Goal: Task Accomplishment & Management: Manage account settings

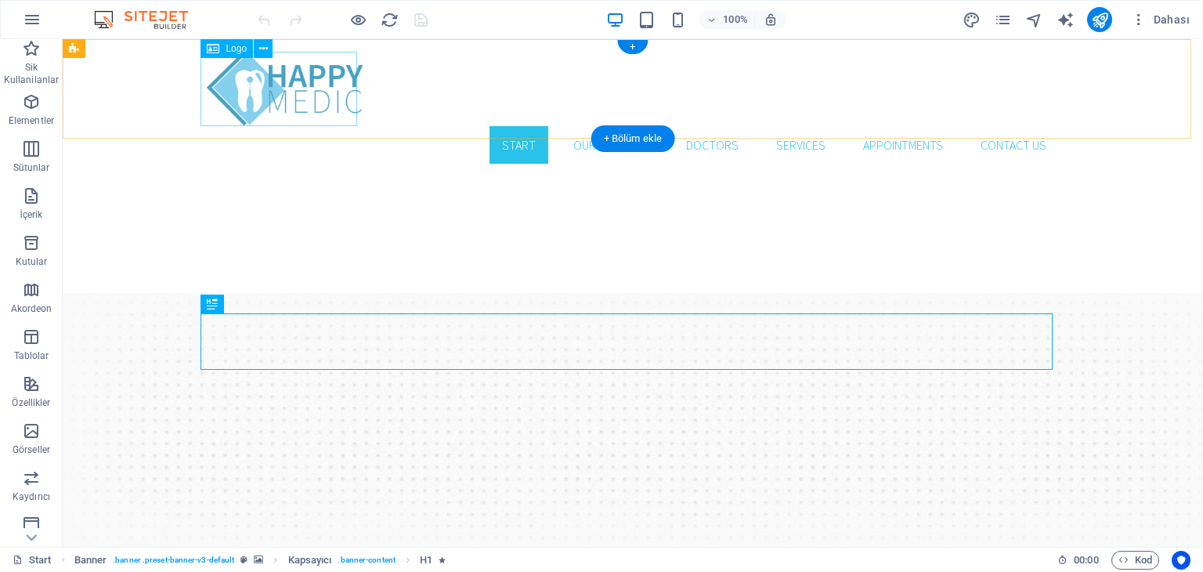
click at [305, 94] on div at bounding box center [633, 89] width 852 height 74
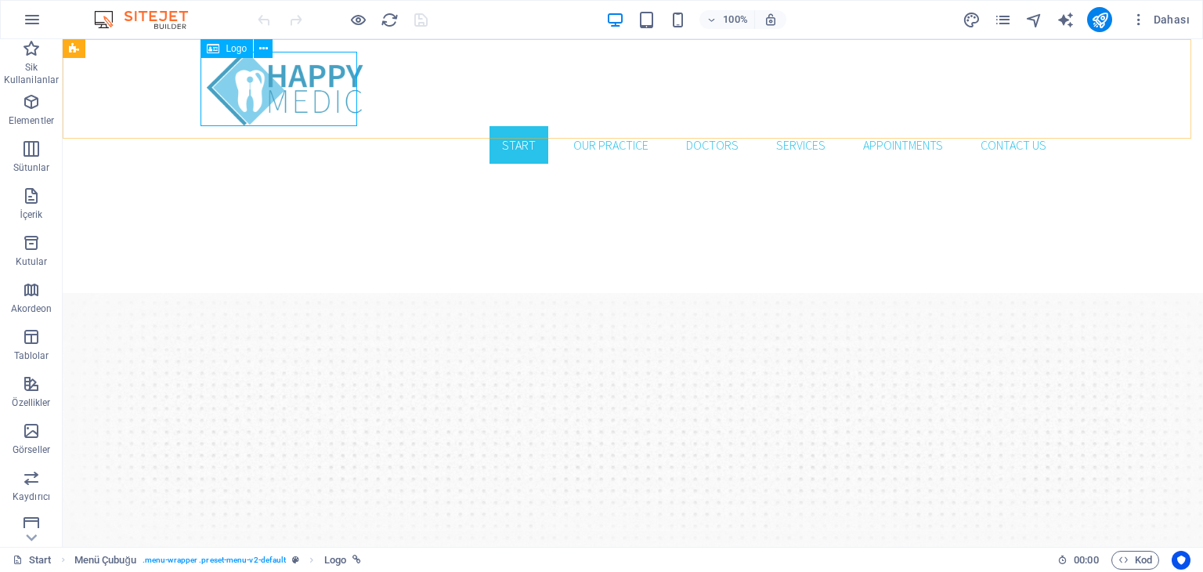
click at [242, 55] on div "Logo" at bounding box center [227, 48] width 52 height 19
click at [240, 49] on span "Logo" at bounding box center [236, 48] width 21 height 9
click at [262, 86] on div at bounding box center [633, 89] width 852 height 74
select select "px"
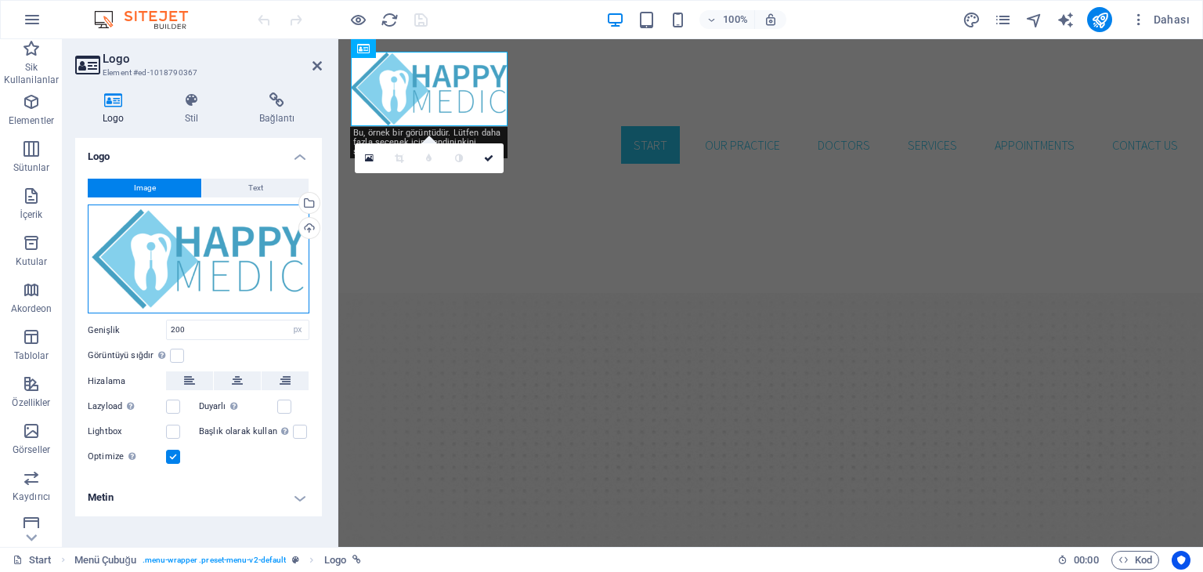
click at [130, 251] on div "Dosyaları buraya sürükleyin, dosyaları seçmek için tıklayın veya Dosyalardan ya…" at bounding box center [199, 259] width 222 height 110
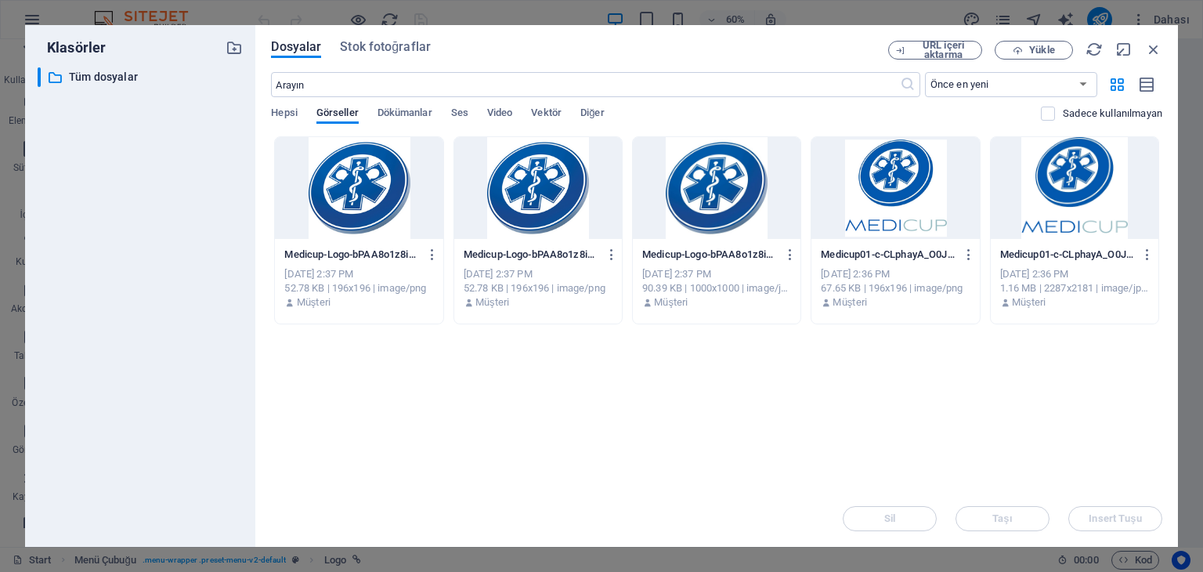
click at [130, 251] on div "​ Tüm dosyalar Tüm dosyalar" at bounding box center [140, 300] width 205 height 467
click at [1066, 217] on div at bounding box center [1075, 188] width 168 height 102
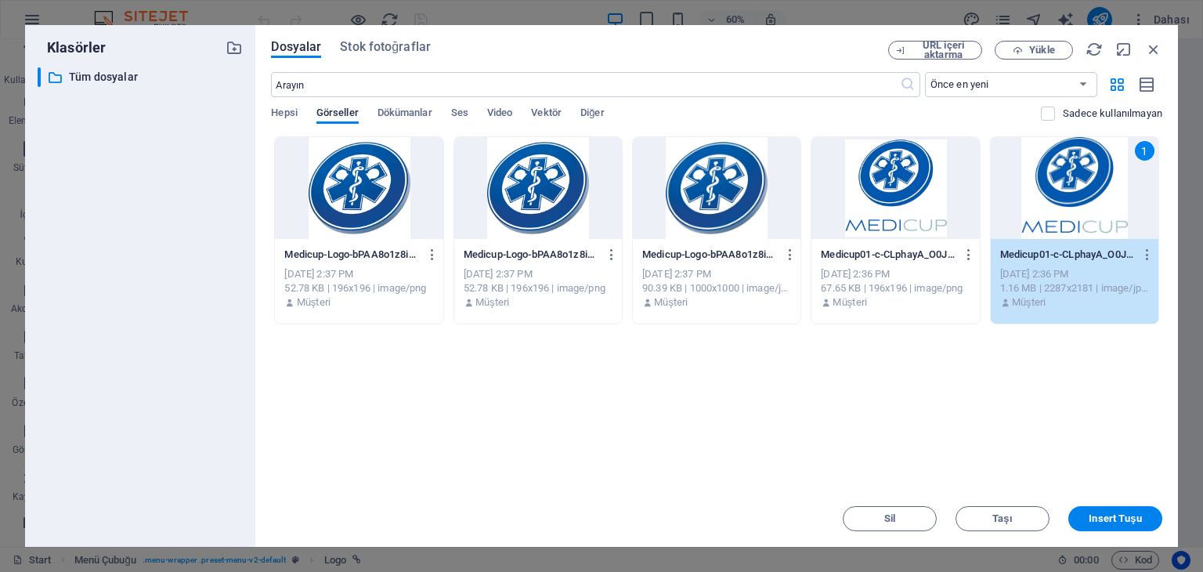
click at [1066, 217] on div "1" at bounding box center [1075, 188] width 168 height 102
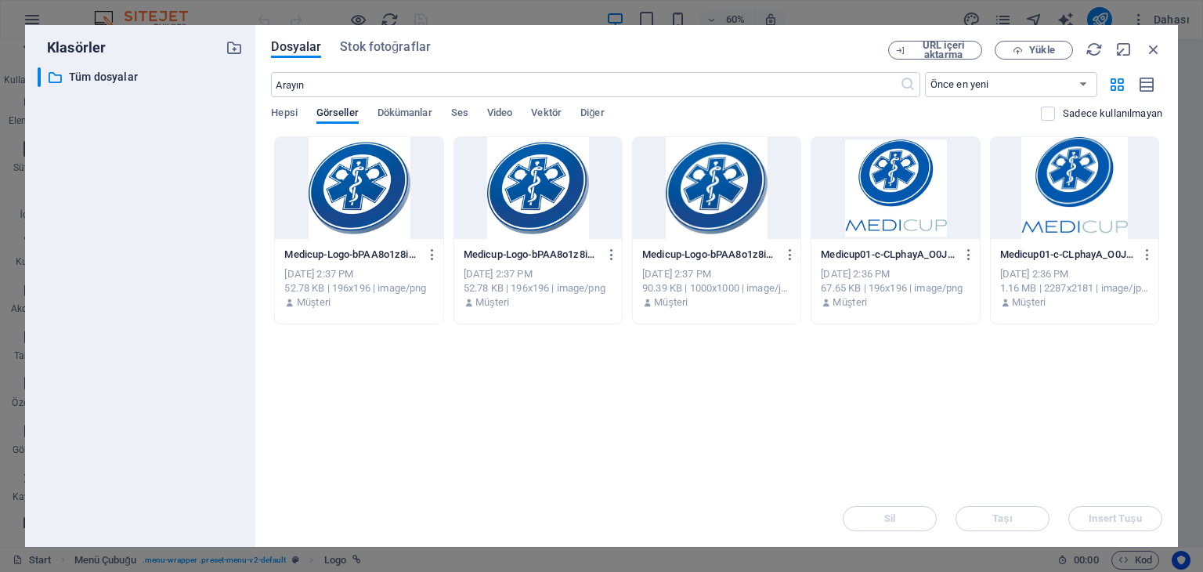
click at [1098, 253] on p "Medicup01-c-CLphayA_O0JAKTLYB4tWCA.jpg" at bounding box center [1068, 255] width 135 height 14
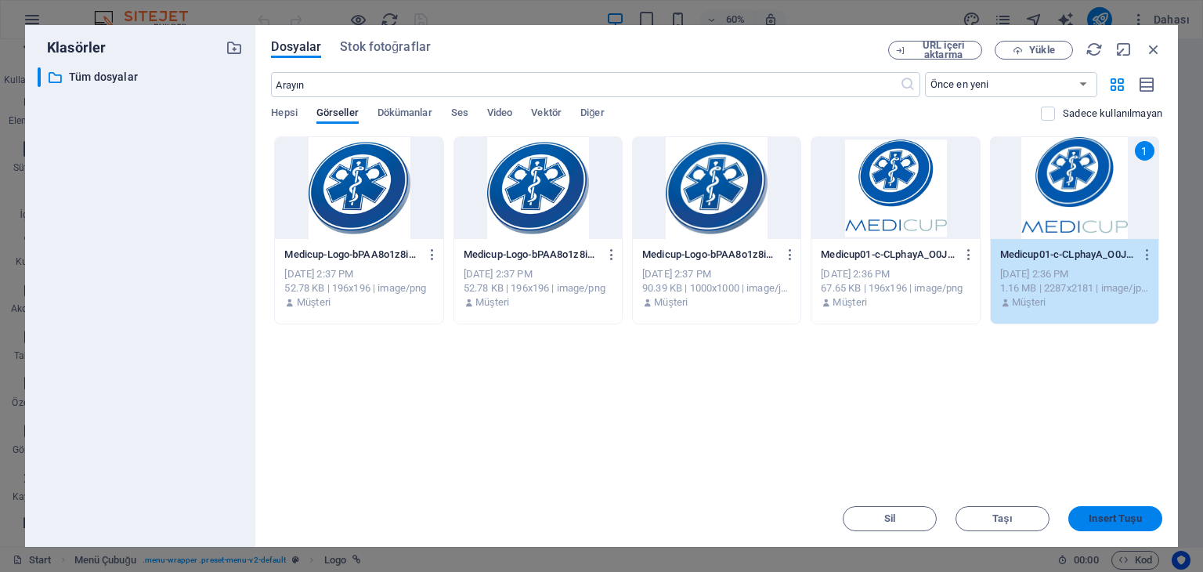
click at [1113, 514] on span "Insert Tuşu" at bounding box center [1115, 518] width 52 height 9
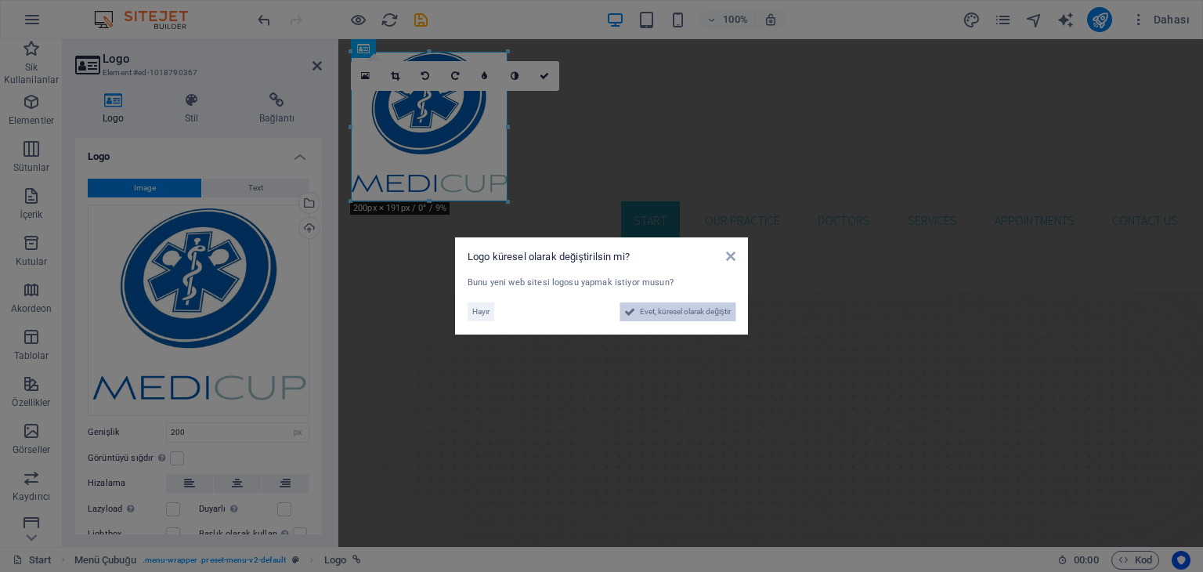
click at [690, 315] on span "Evet, küresel olarak değiştir" at bounding box center [685, 311] width 91 height 19
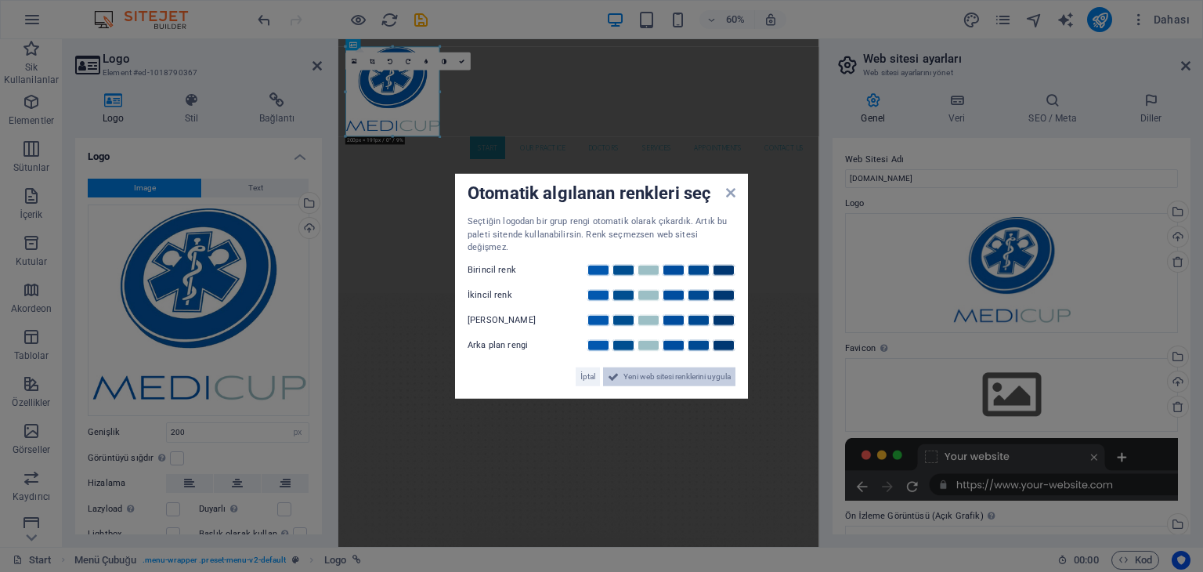
click at [661, 374] on span "Yeni web sitesi renklerini uygula" at bounding box center [677, 376] width 107 height 19
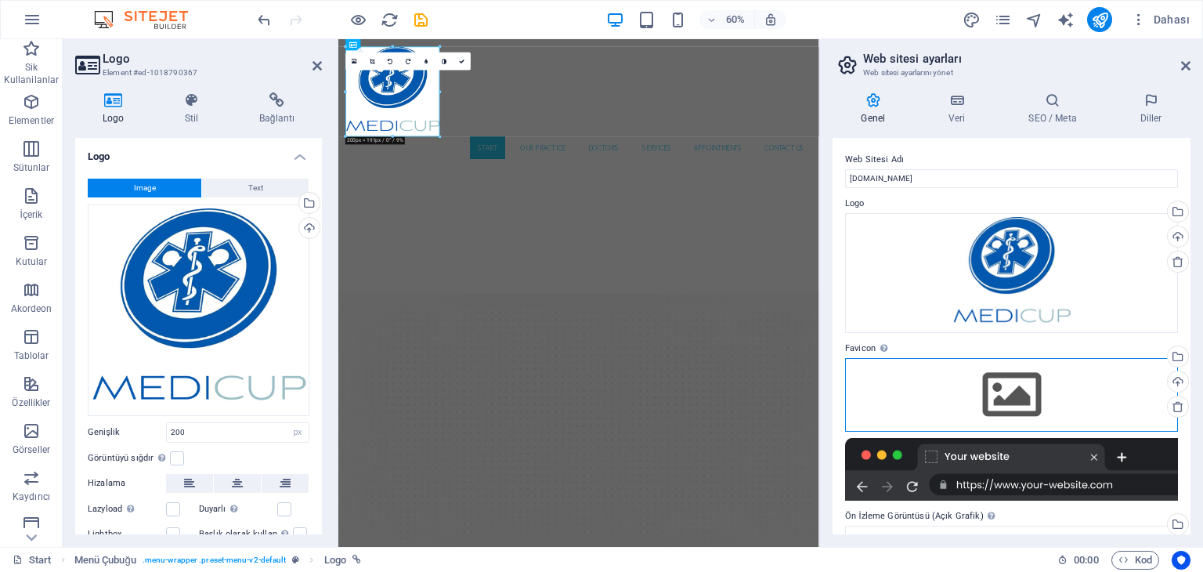
click at [1030, 386] on div "Dosyaları buraya sürükleyin, dosyaları seçmek için tıklayın veya Dosyalardan ya…" at bounding box center [1011, 395] width 333 height 74
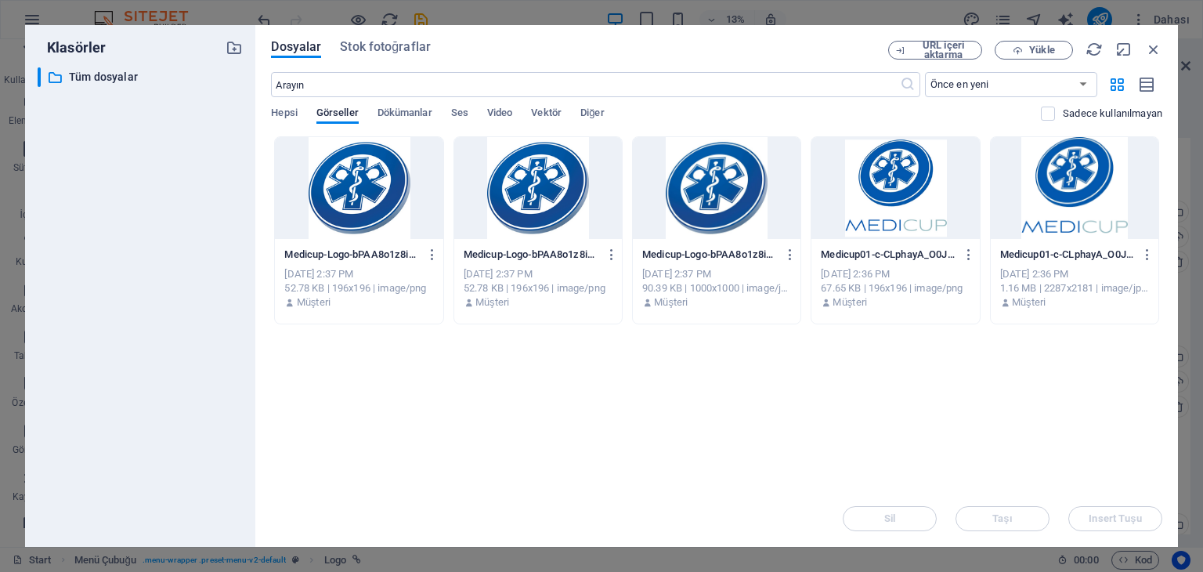
click at [585, 208] on div at bounding box center [538, 188] width 168 height 102
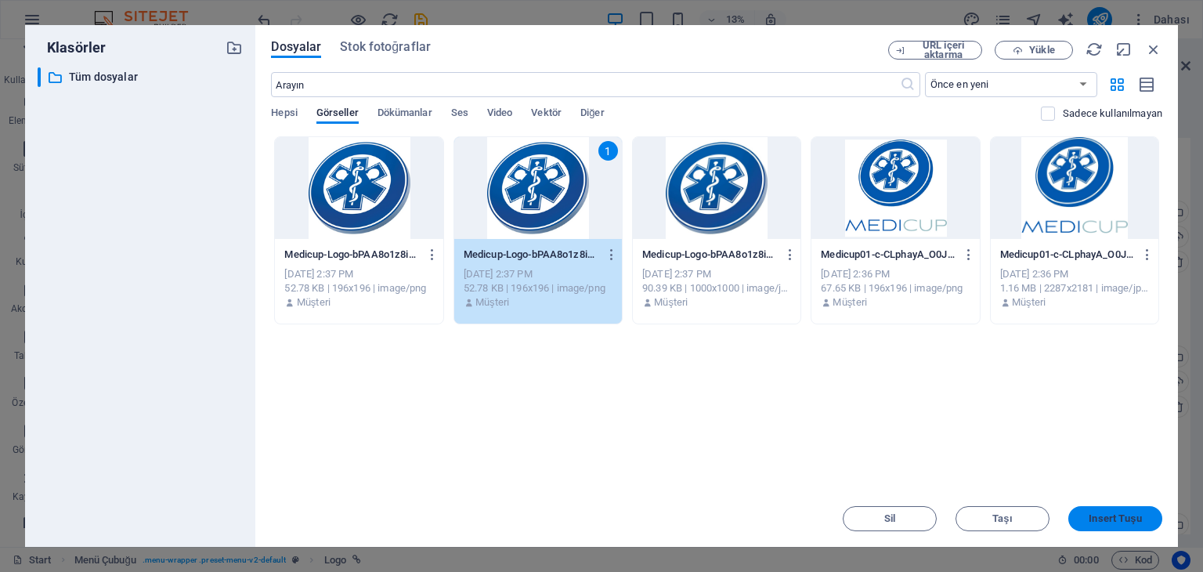
click at [1117, 506] on button "Insert Tuşu" at bounding box center [1116, 518] width 94 height 25
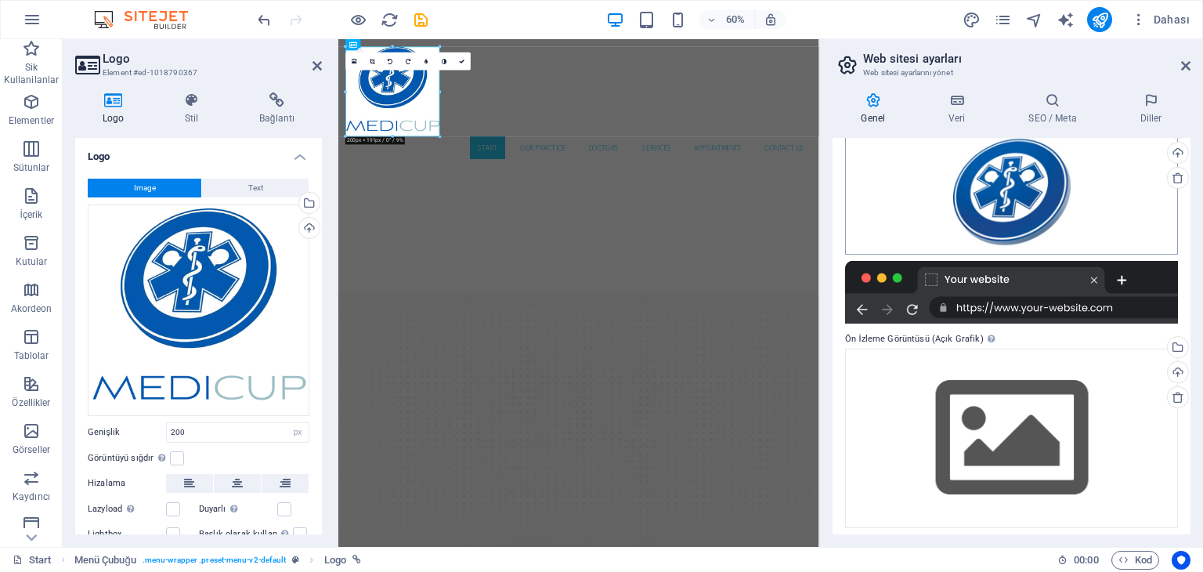
scroll to position [235, 0]
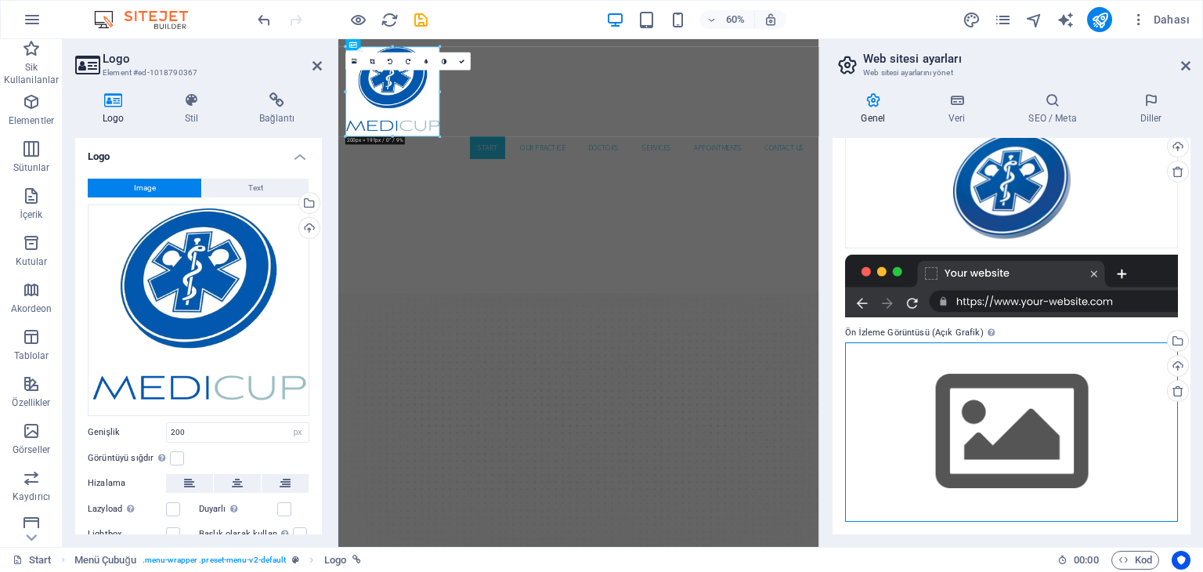
click at [1022, 444] on div "Dosyaları buraya sürükleyin, dosyaları seçmek için tıklayın veya Dosyalardan ya…" at bounding box center [1011, 431] width 333 height 179
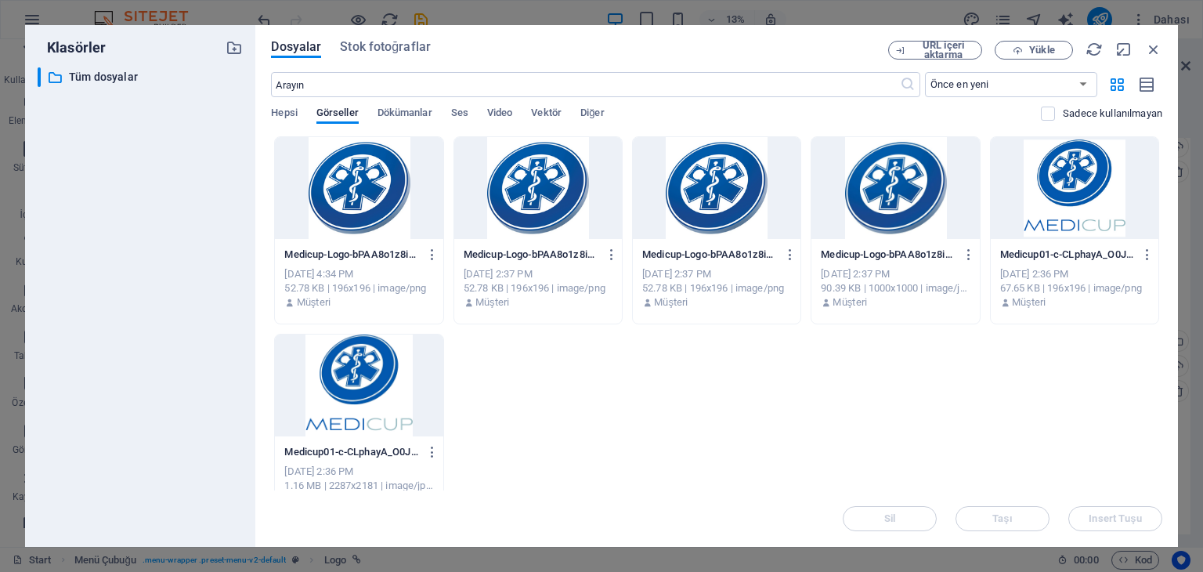
click at [722, 183] on div at bounding box center [717, 188] width 168 height 102
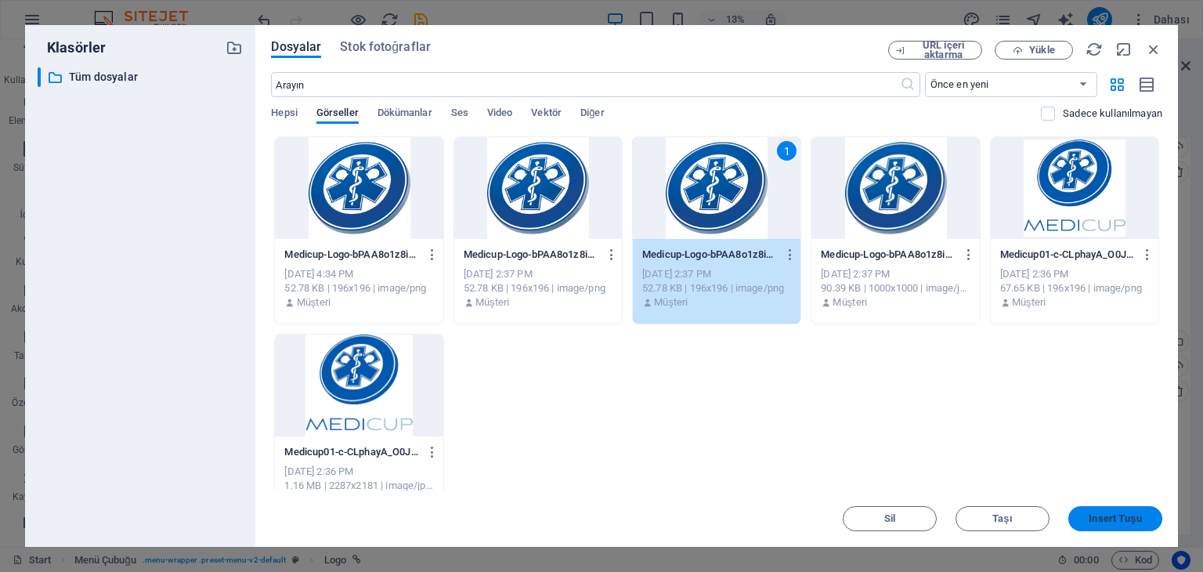
click at [1113, 514] on span "Insert Tuşu" at bounding box center [1115, 518] width 52 height 9
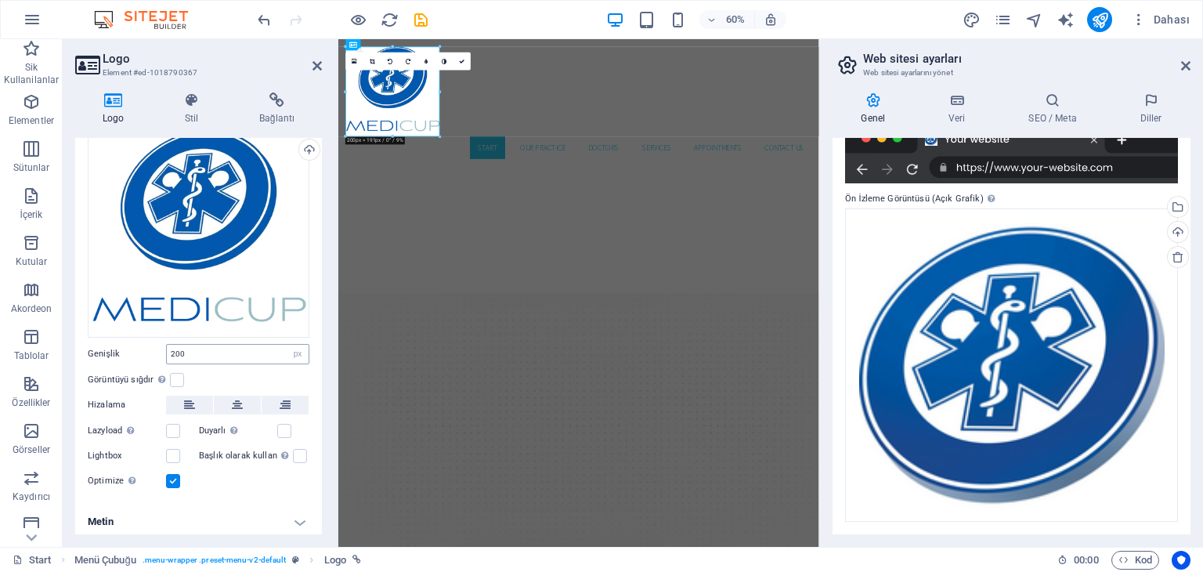
scroll to position [81, 0]
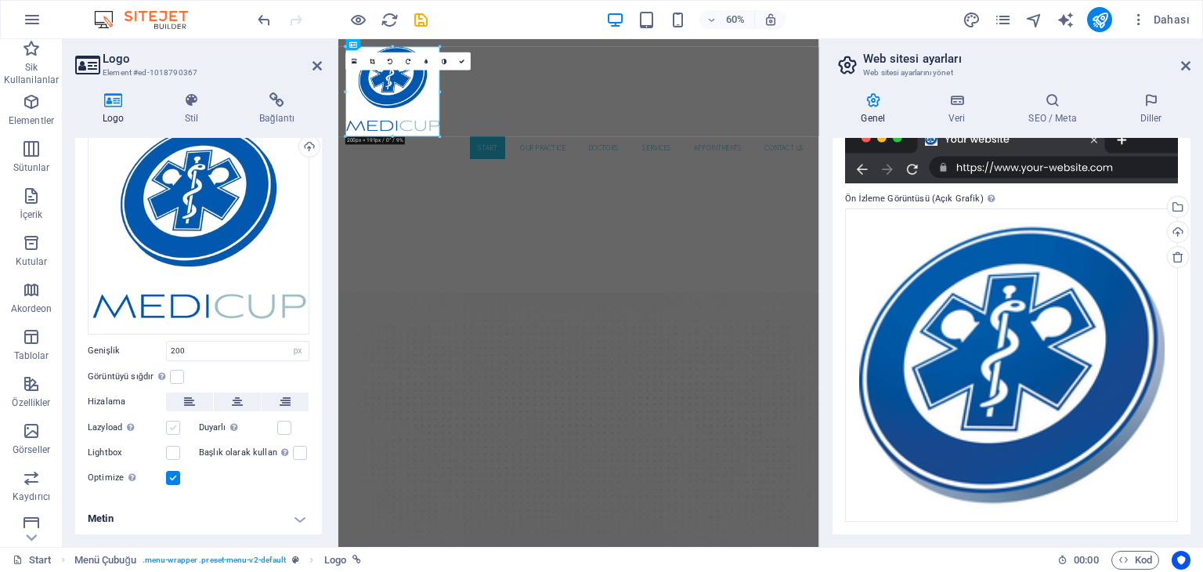
click at [176, 421] on label at bounding box center [173, 428] width 14 height 14
click at [0, 0] on input "Lazyload Sayfa yüklendikten sonra görüntülerin yüklenmesi, sayfa hızını artırır." at bounding box center [0, 0] width 0 height 0
click at [1022, 371] on div "Dosyaları buraya sürükleyin, dosyaları seçmek için tıklayın veya Dosyalardan ya…" at bounding box center [1011, 364] width 333 height 313
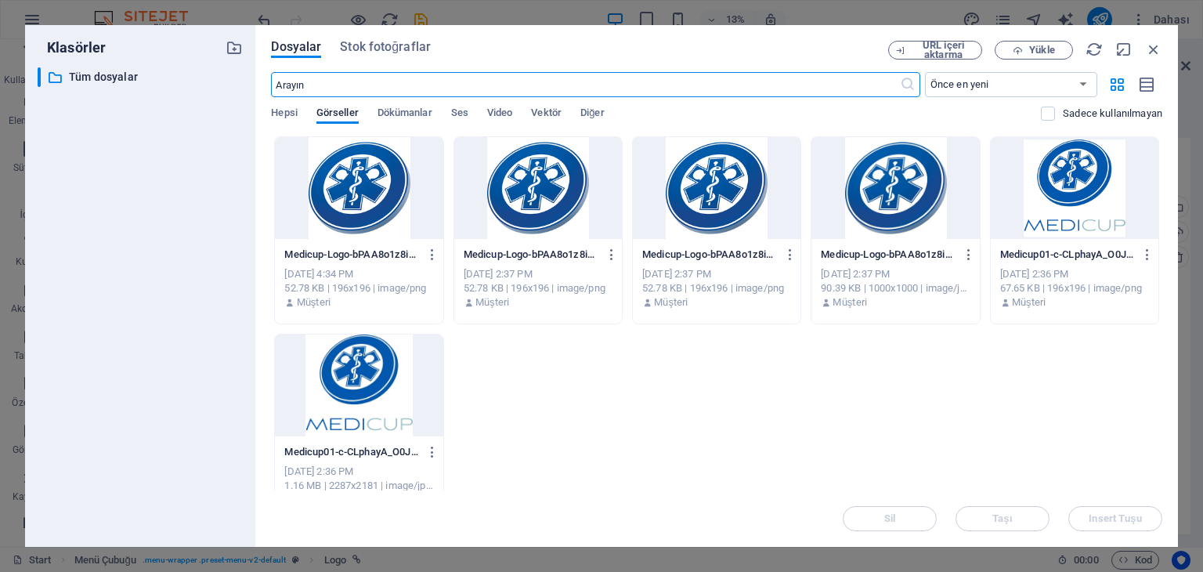
click at [338, 408] on div at bounding box center [359, 386] width 168 height 102
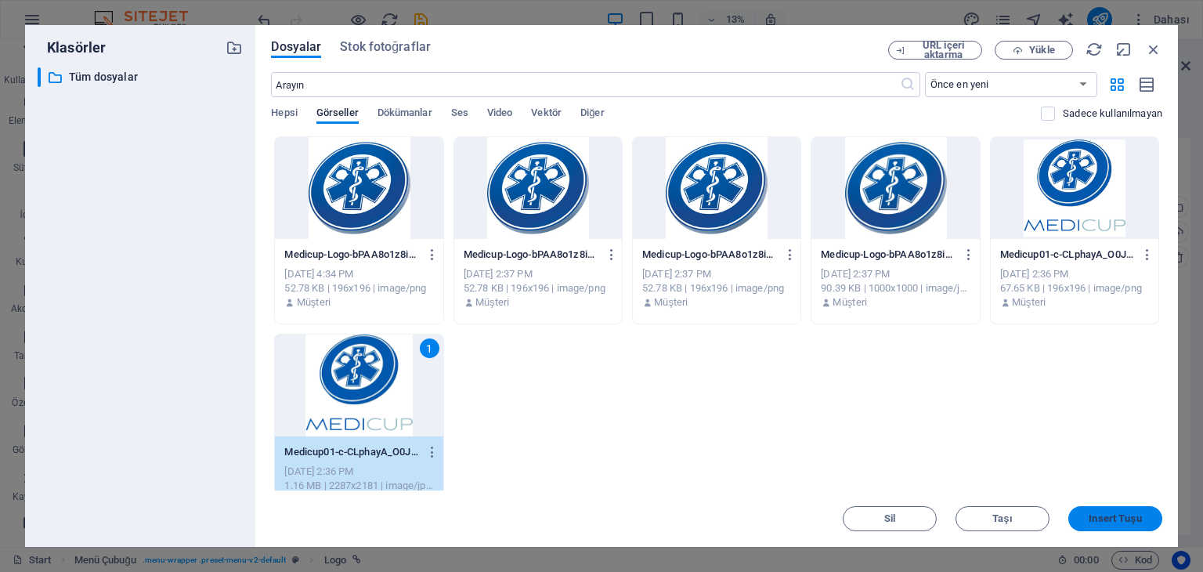
click at [1094, 516] on span "Insert Tuşu" at bounding box center [1115, 518] width 52 height 9
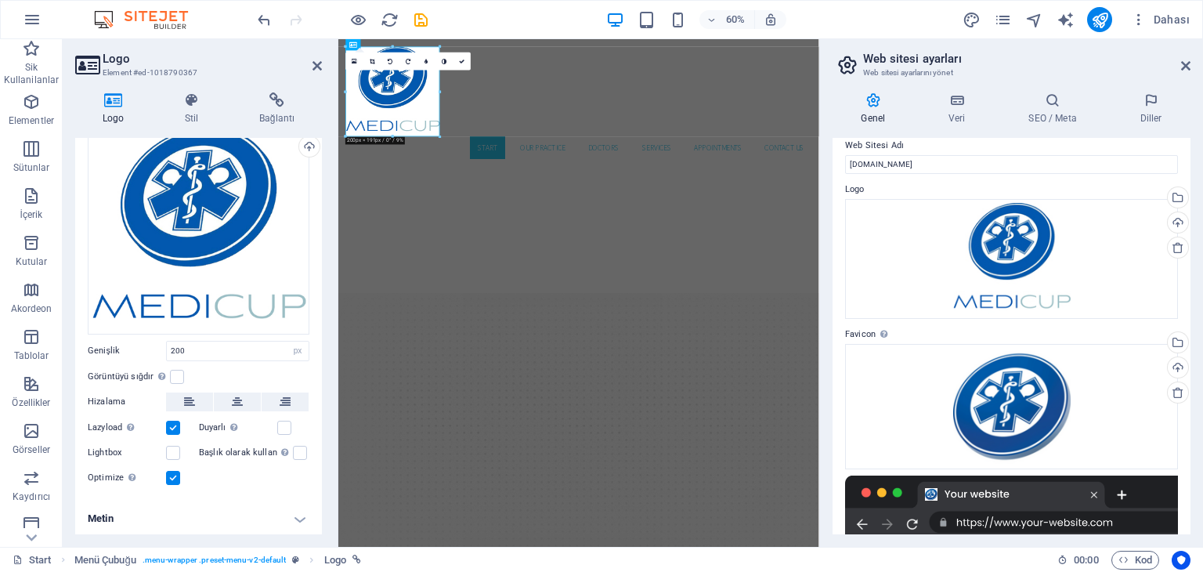
scroll to position [0, 0]
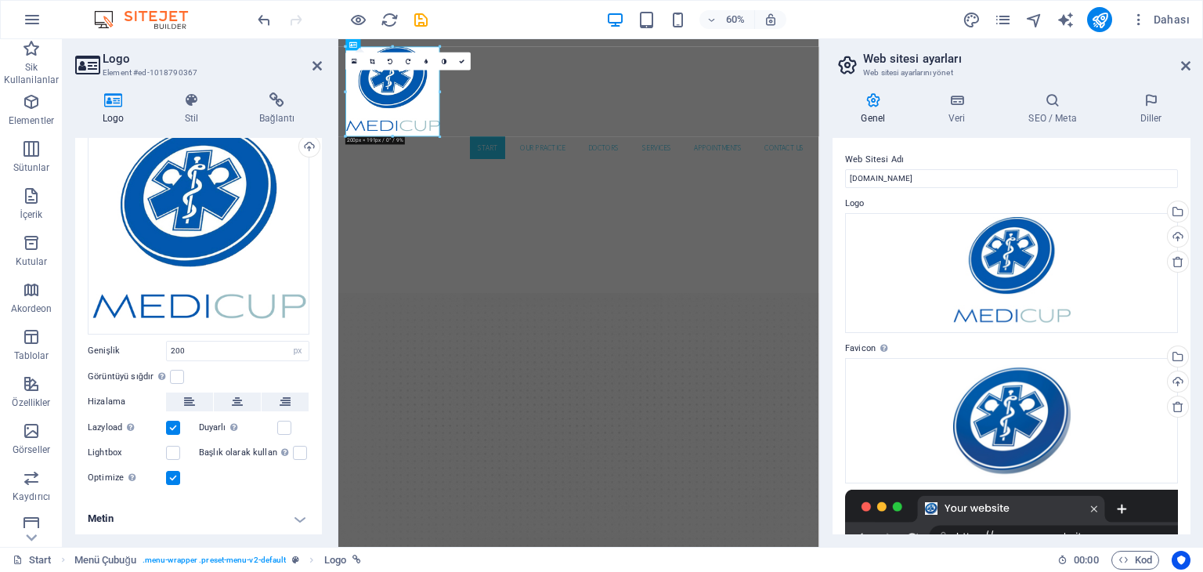
click at [646, 31] on div "60%" at bounding box center [696, 19] width 181 height 25
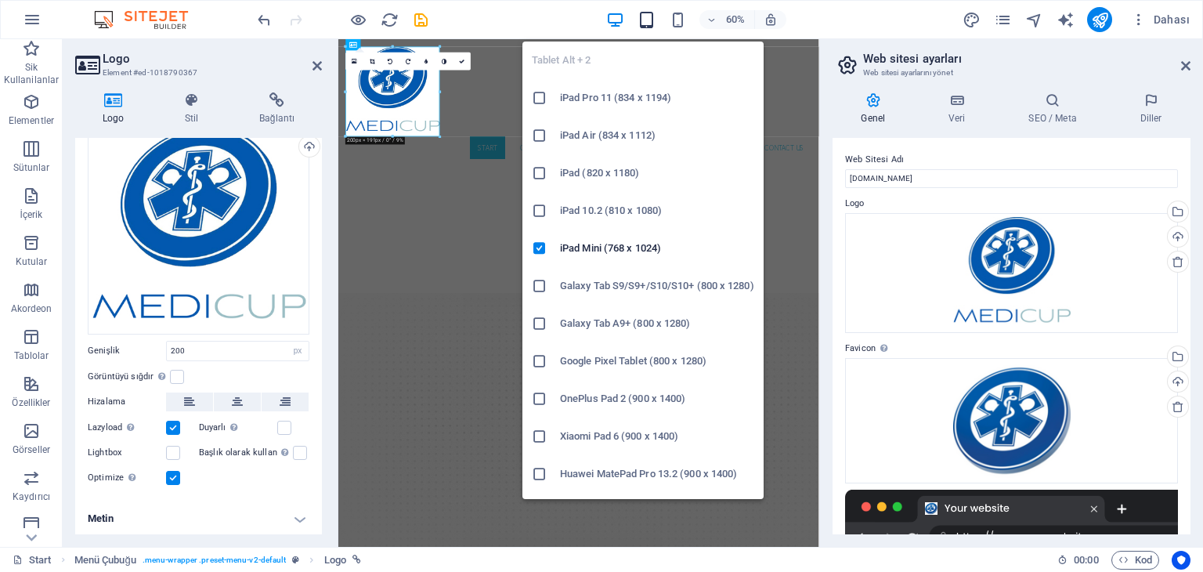
click at [646, 23] on icon "button" at bounding box center [647, 20] width 18 height 18
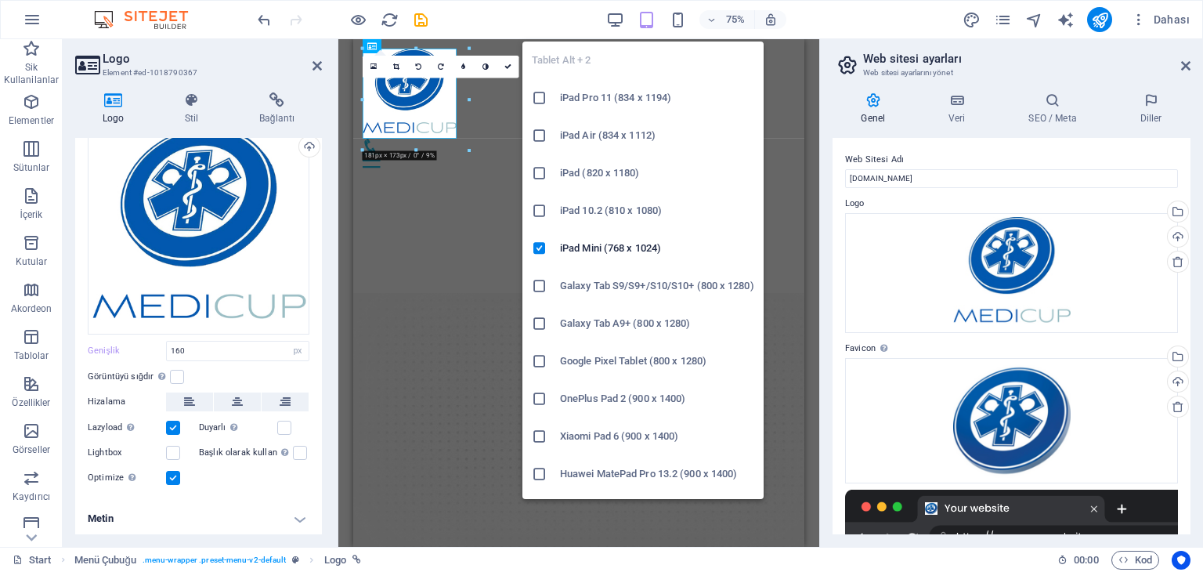
click at [644, 20] on icon "button" at bounding box center [647, 20] width 18 height 18
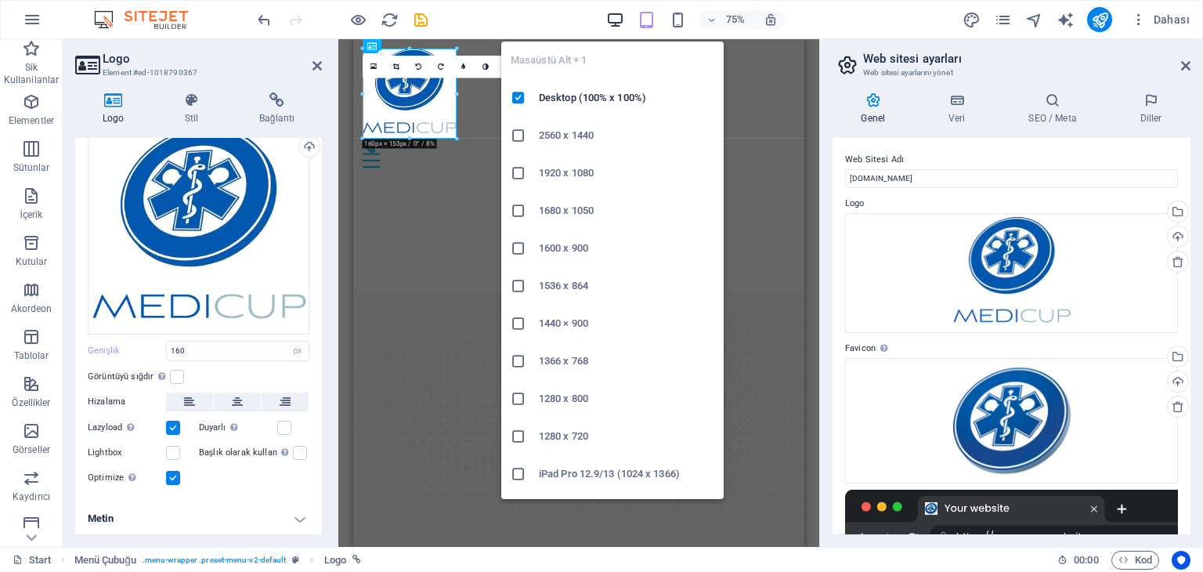
click at [612, 20] on icon "button" at bounding box center [615, 20] width 18 height 18
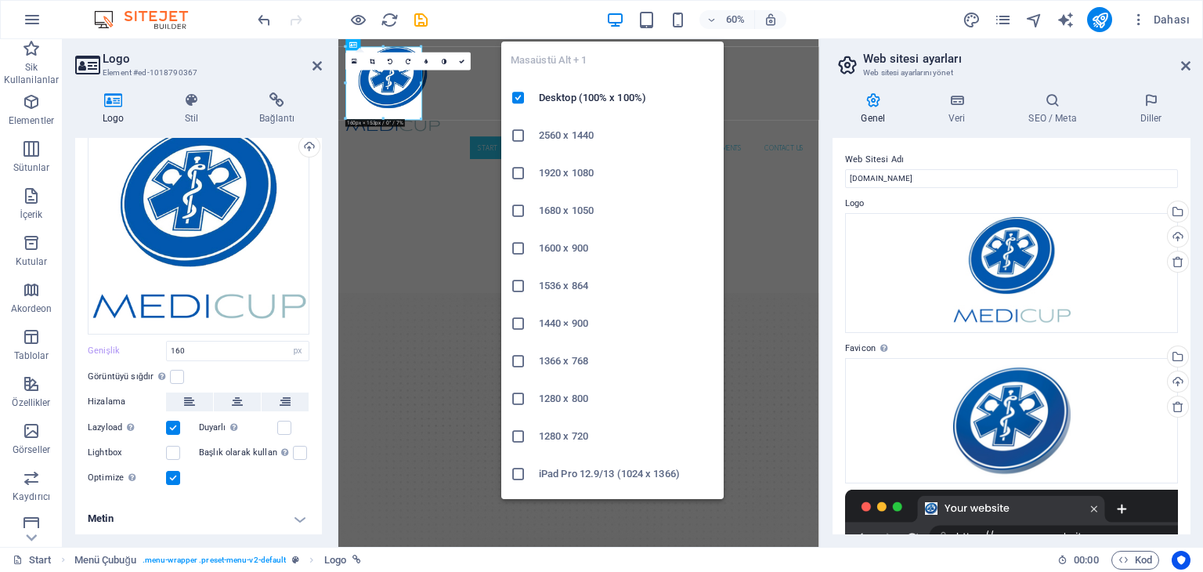
type input "200"
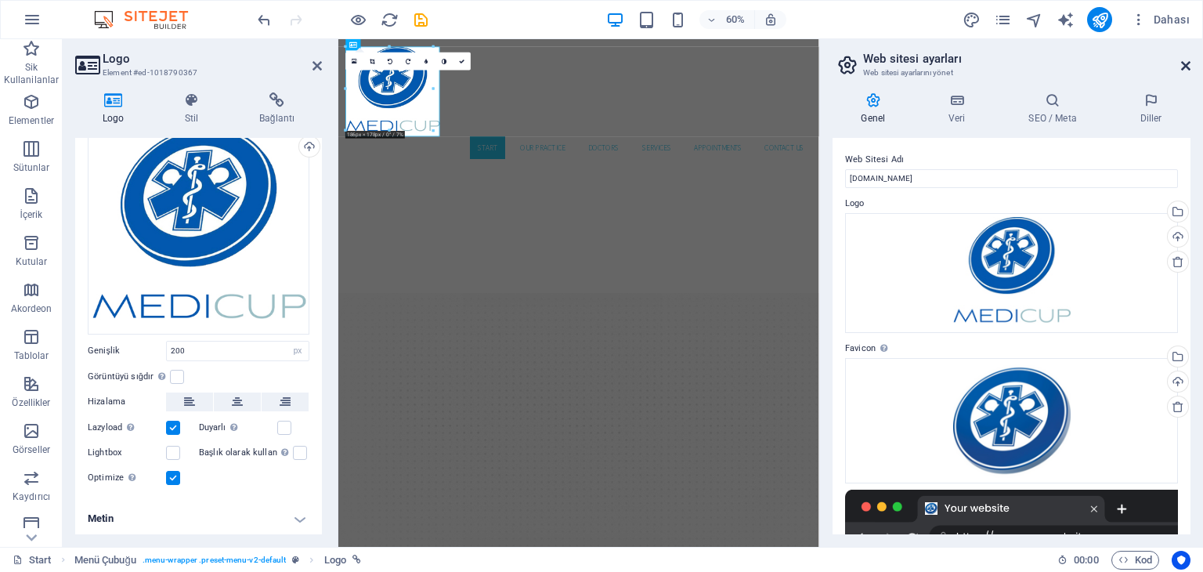
click at [1186, 63] on icon at bounding box center [1186, 66] width 9 height 13
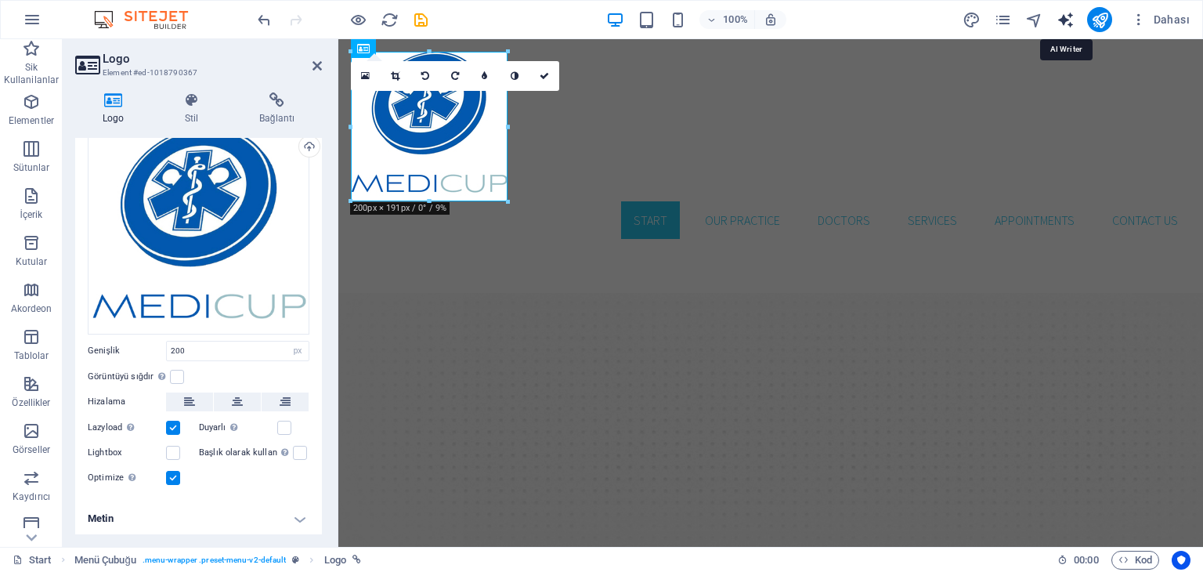
click at [1066, 16] on icon "text_generator" at bounding box center [1066, 20] width 18 height 18
select select "English"
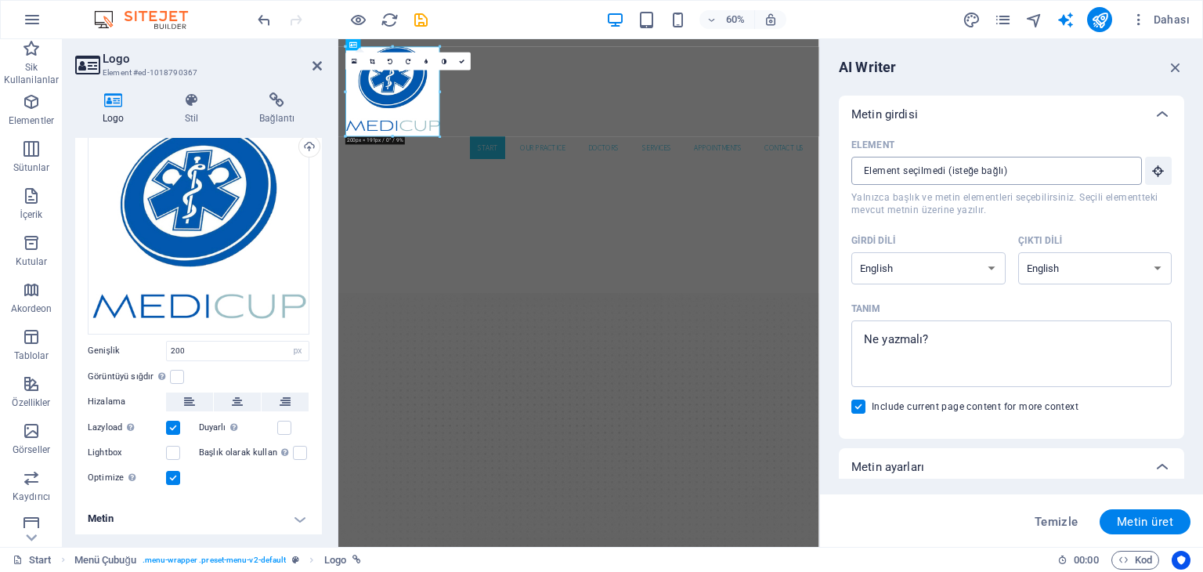
click at [968, 168] on input "Element ​ Yalnızca başlık ve metin elementleri seçebilirsiniz. Seçili elementte…" at bounding box center [992, 171] width 280 height 28
click at [909, 270] on select "Albanian Arabic Armenian Awadhi Azerbaijani Bashkir Basque Belarusian Bengali B…" at bounding box center [929, 268] width 154 height 32
click at [1091, 82] on div "AI Writer Metin girdisi Element ​ Yalnızca başlık ve metin elementleri seçebili…" at bounding box center [1011, 293] width 383 height 508
click at [1181, 70] on icon "button" at bounding box center [1175, 67] width 17 height 17
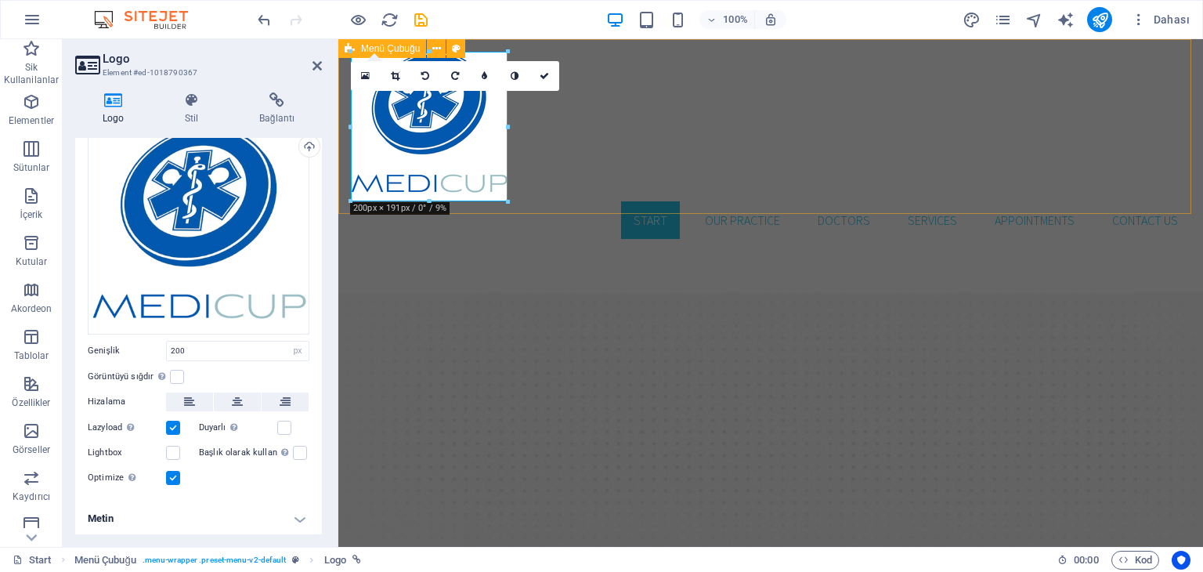
click at [660, 151] on div "Start Our Practice Doctors Services Appointments Contact us Menu" at bounding box center [770, 145] width 865 height 212
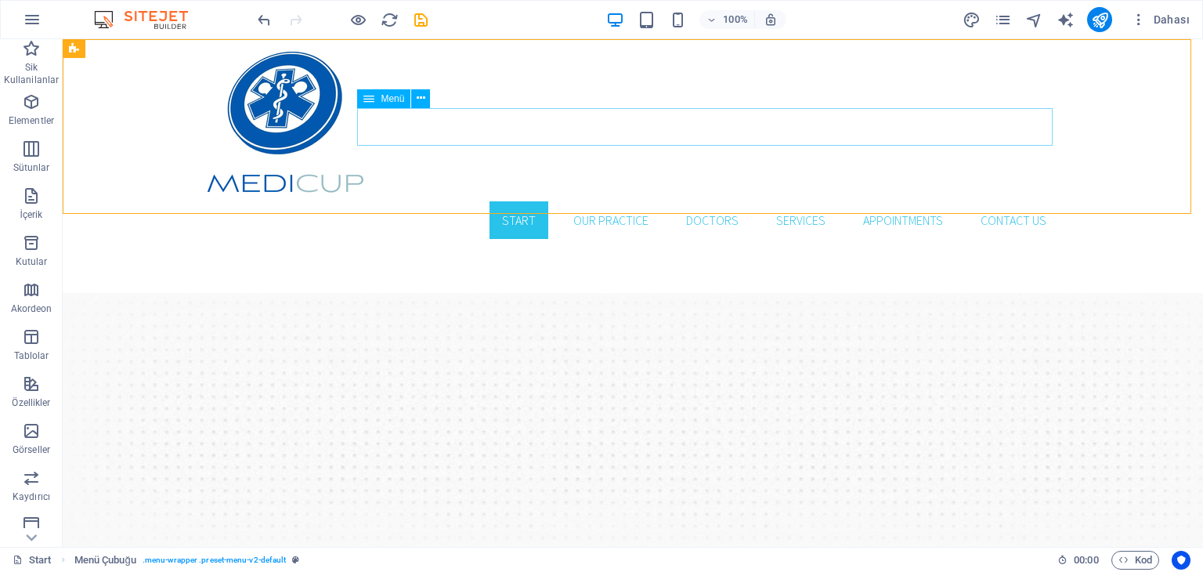
click at [652, 201] on nav "Start Our Practice Doctors Services Appointments Contact us" at bounding box center [633, 220] width 852 height 38
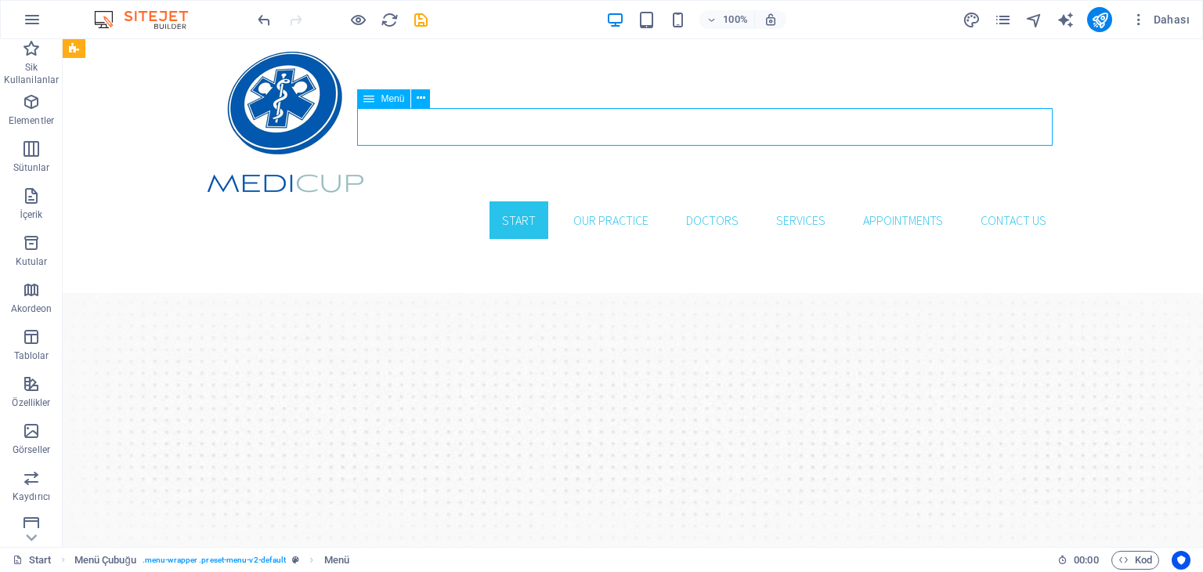
click at [534, 201] on nav "Start Our Practice Doctors Services Appointments Contact us" at bounding box center [633, 220] width 852 height 38
click at [520, 201] on nav "Start Our Practice Doctors Services Appointments Contact us" at bounding box center [633, 220] width 852 height 38
select select
select select "1"
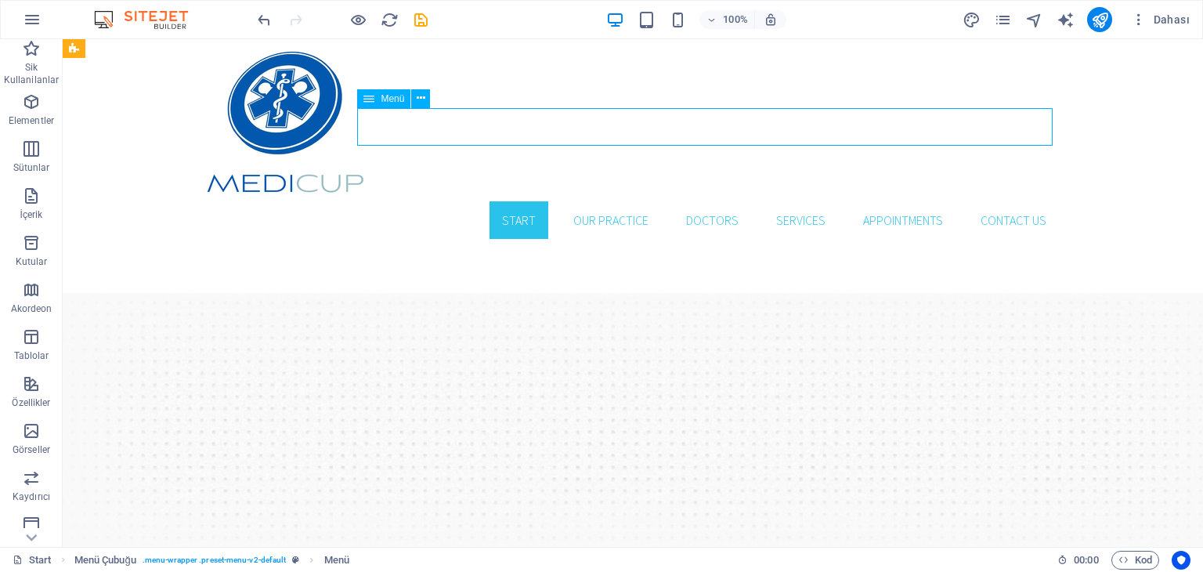
select select
select select "2"
select select
select select "3"
select select
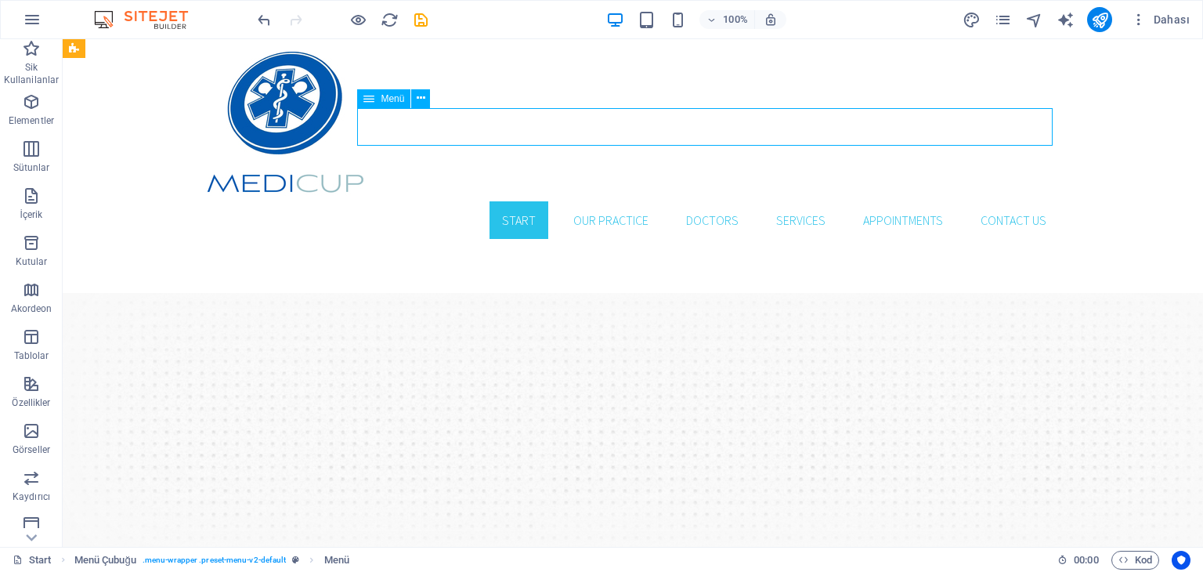
select select "4"
select select
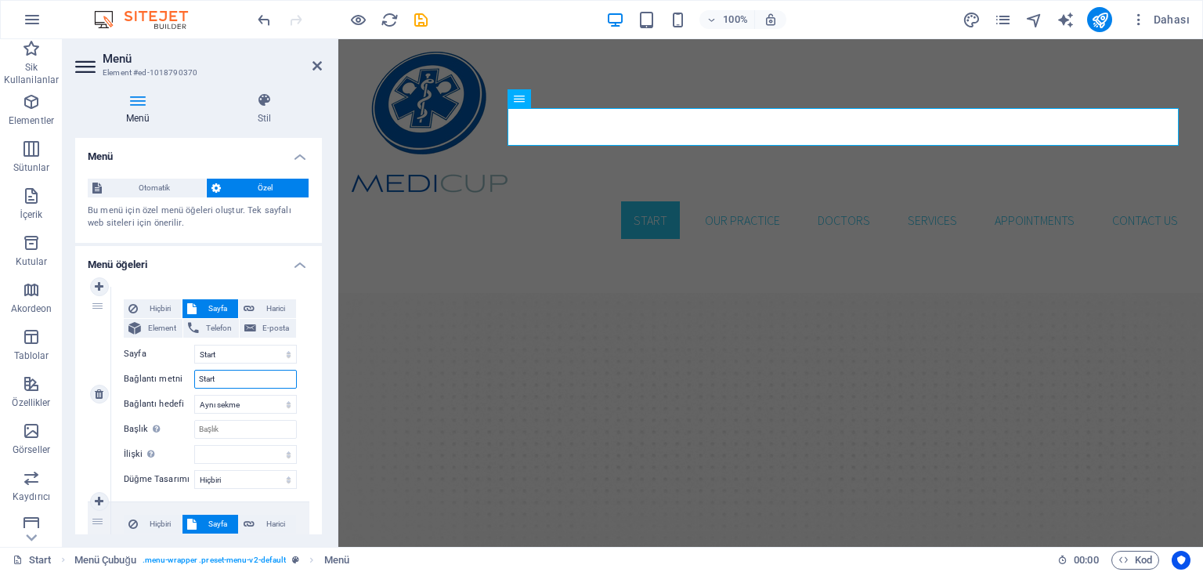
click at [210, 376] on input "Start" at bounding box center [245, 379] width 103 height 19
type input "H"
type input "Anasayfa"
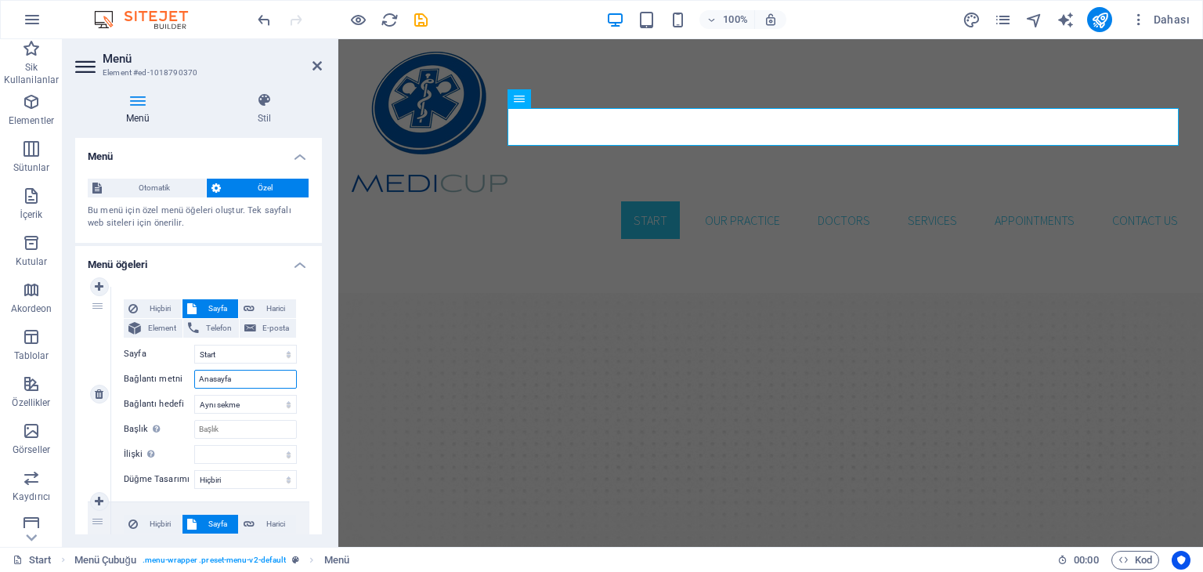
select select
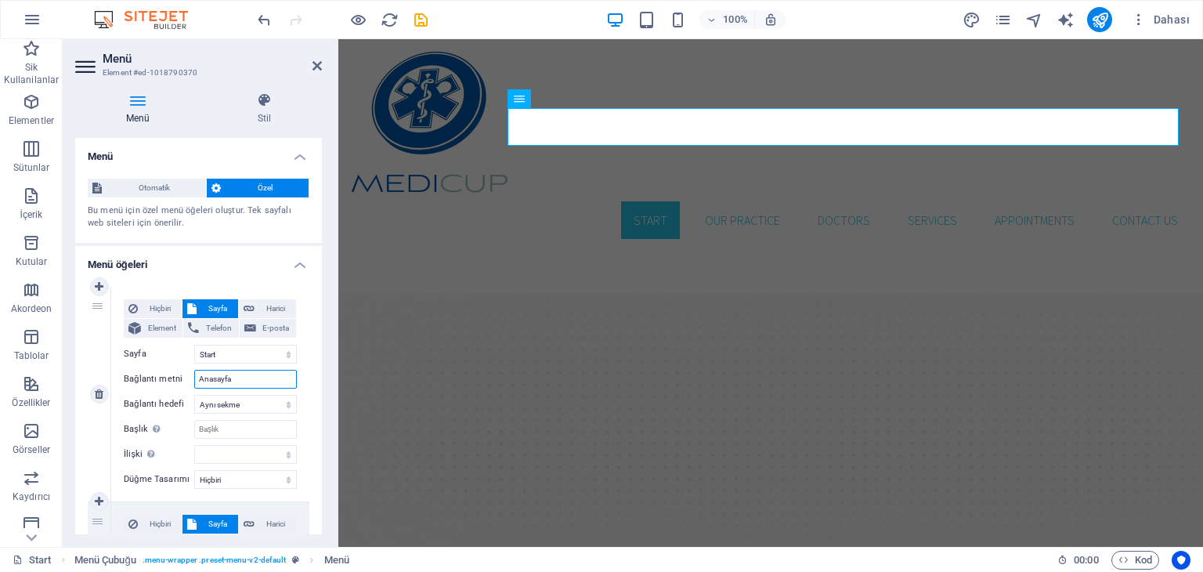
select select
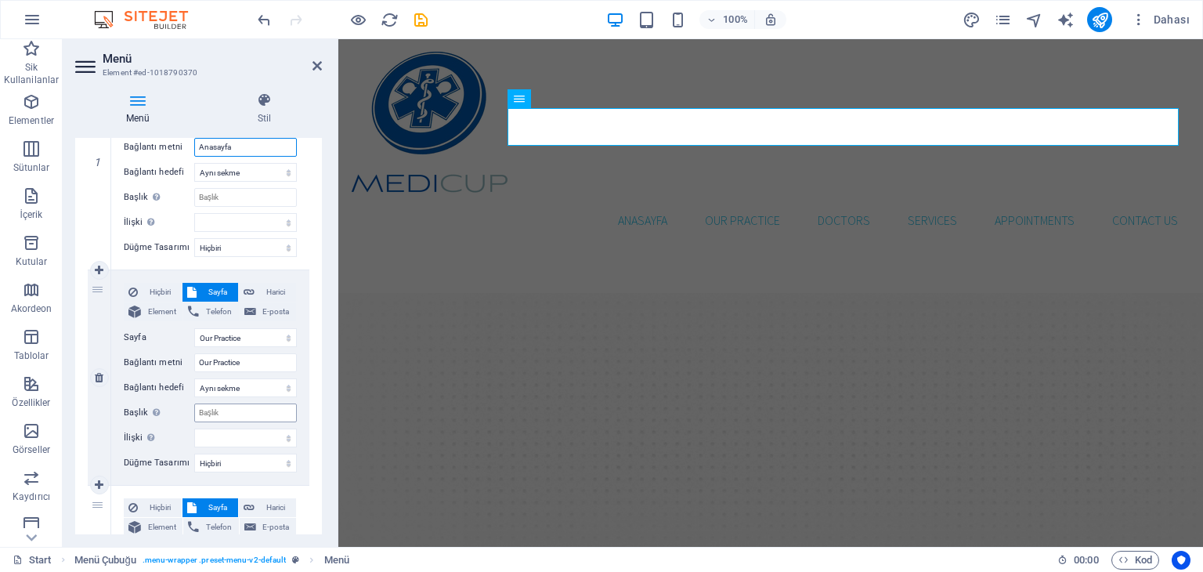
scroll to position [235, 0]
type input "Anasayfa"
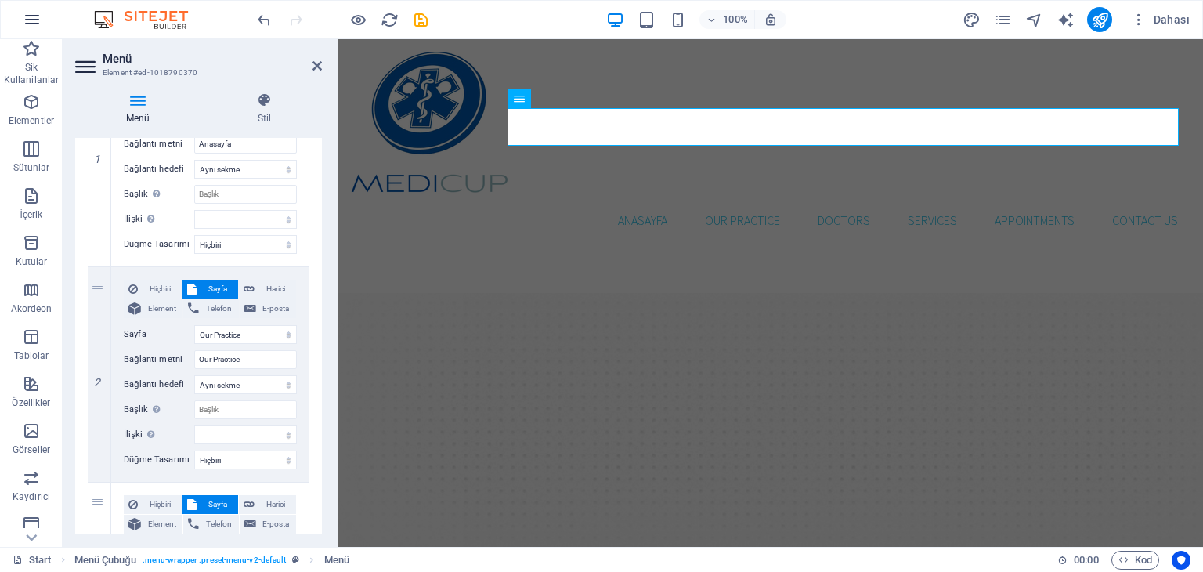
click at [26, 21] on icon "button" at bounding box center [32, 19] width 19 height 19
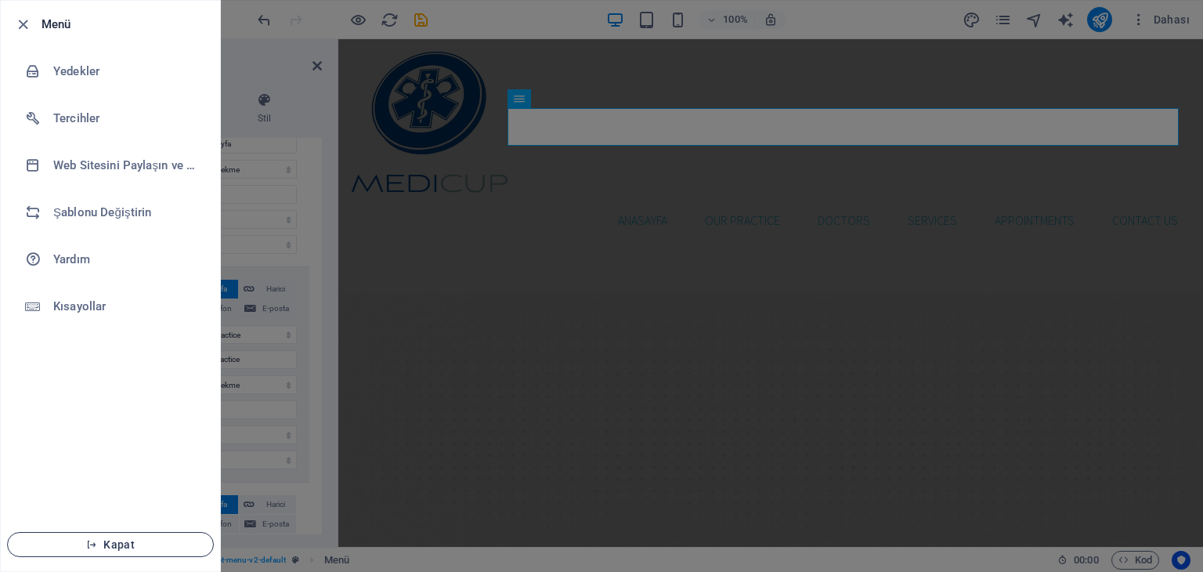
click at [103, 537] on button "Kapat" at bounding box center [110, 544] width 207 height 25
